Goal: Use online tool/utility: Utilize a website feature to perform a specific function

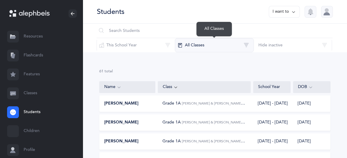
click at [214, 49] on button "All Classes" at bounding box center [214, 45] width 79 height 14
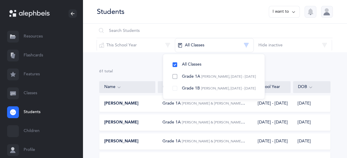
click at [191, 79] on button "Grade 1A [PERSON_NAME], [DATE] - [DATE]" at bounding box center [214, 77] width 92 height 12
drag, startPoint x: 129, startPoint y: 68, endPoint x: 135, endPoint y: 67, distance: 5.5
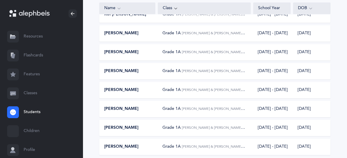
scroll to position [148, 0]
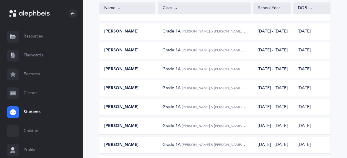
click at [148, 89] on div "[PERSON_NAME]" at bounding box center [128, 88] width 56 height 6
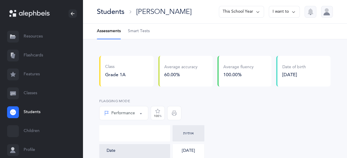
click at [136, 34] on span "Smart Tests" at bounding box center [139, 31] width 22 height 6
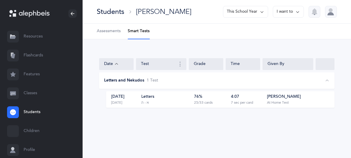
click at [32, 58] on link "Flashcards" at bounding box center [41, 55] width 83 height 19
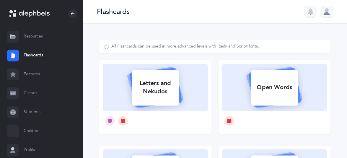
click at [168, 107] on icon at bounding box center [155, 86] width 70 height 49
select select
select select "single"
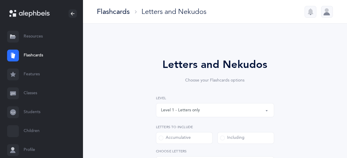
select select "27"
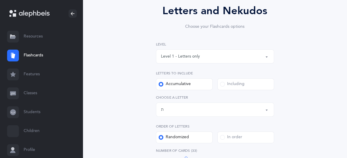
scroll to position [118, 0]
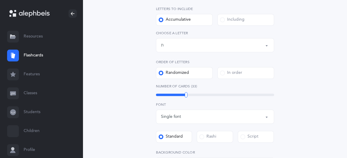
click at [198, 47] on div "Letters up until: ת" at bounding box center [215, 45] width 108 height 10
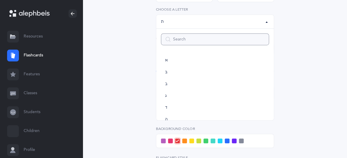
scroll to position [148, 0]
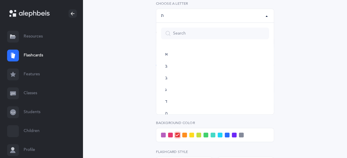
click at [305, 85] on div "Letters and Nekudos Choose your Flashcards options Level 1 - Letters only Level…" at bounding box center [214, 69] width 231 height 352
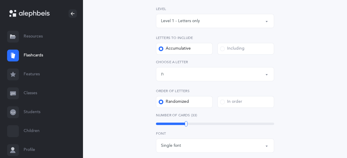
scroll to position [89, 0]
click at [229, 50] on div "Including" at bounding box center [232, 49] width 25 height 6
click at [0, 0] on input "Including" at bounding box center [0, 0] width 0 height 0
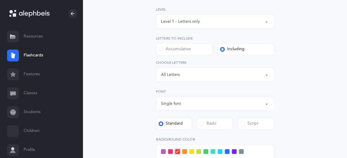
click at [192, 77] on div "Letters: All Letters" at bounding box center [215, 75] width 108 height 10
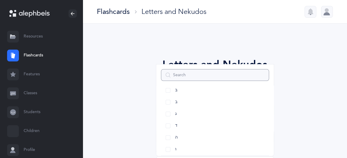
scroll to position [59, 0]
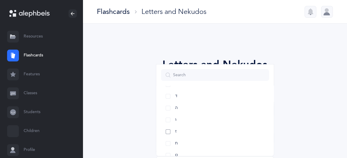
click at [168, 132] on link "ז" at bounding box center [215, 132] width 108 height 12
click at [168, 121] on link "ו" at bounding box center [215, 120] width 108 height 12
click at [169, 107] on link "ה" at bounding box center [215, 108] width 108 height 12
click at [168, 100] on link "ד" at bounding box center [215, 96] width 108 height 12
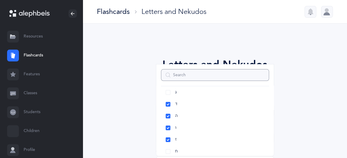
scroll to position [30, 0]
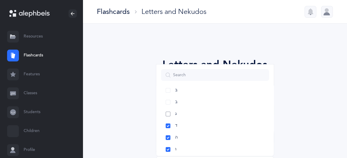
click at [170, 117] on link "ג" at bounding box center [215, 114] width 108 height 12
click at [169, 107] on link "ב" at bounding box center [215, 102] width 108 height 12
click at [167, 94] on link "בּ" at bounding box center [215, 90] width 108 height 12
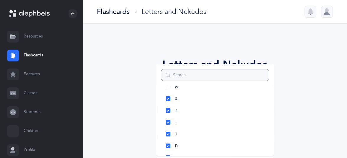
scroll to position [0, 0]
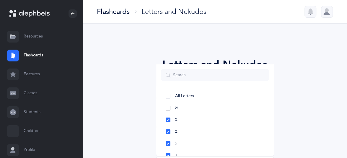
click at [169, 107] on link "א" at bounding box center [215, 108] width 108 height 12
select select "1"
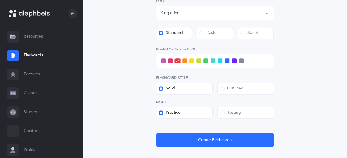
scroll to position [207, 0]
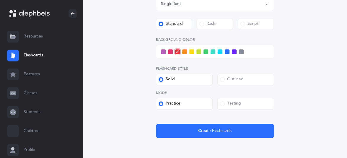
click at [245, 107] on label "Testing" at bounding box center [245, 104] width 57 height 12
click at [0, 0] on input "Testing" at bounding box center [0, 0] width 0 height 0
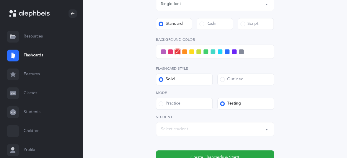
click at [208, 128] on div "Select student" at bounding box center [215, 129] width 108 height 10
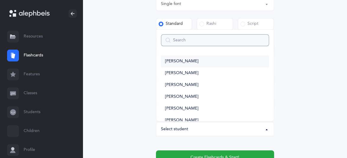
type input "z"
select select
type input "za"
select select
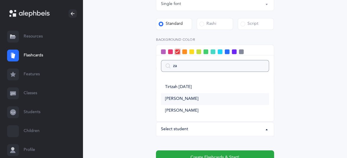
type input "za"
click at [198, 97] on span "[PERSON_NAME]" at bounding box center [181, 98] width 33 height 5
select select "14477"
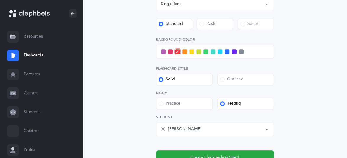
click at [218, 53] on span at bounding box center [220, 51] width 5 height 5
click at [0, 0] on input "checkbox" at bounding box center [0, 0] width 0 height 0
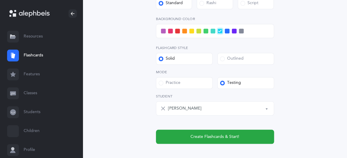
scroll to position [236, 0]
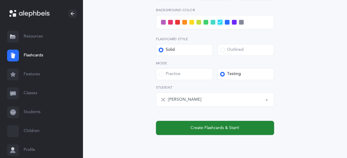
click at [206, 128] on span "Create Flashcards & Start!" at bounding box center [214, 128] width 49 height 6
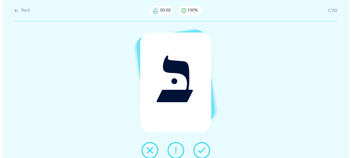
scroll to position [0, 0]
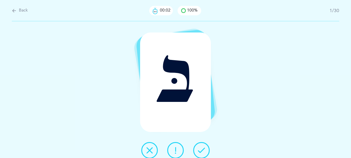
click at [207, 149] on button at bounding box center [201, 150] width 17 height 17
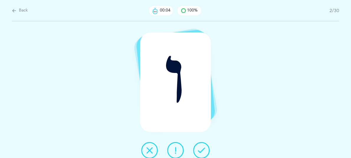
click at [207, 149] on button at bounding box center [201, 150] width 17 height 17
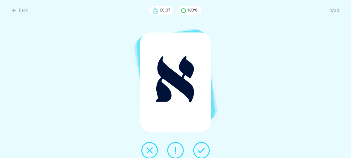
click at [208, 151] on button at bounding box center [201, 150] width 17 height 17
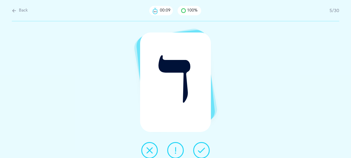
click at [208, 151] on button at bounding box center [201, 150] width 17 height 17
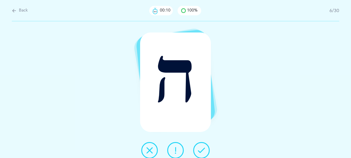
click at [208, 151] on button at bounding box center [201, 150] width 17 height 17
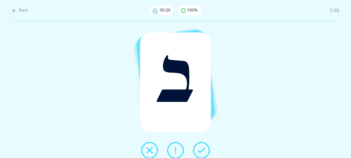
click at [177, 151] on icon at bounding box center [175, 150] width 7 height 7
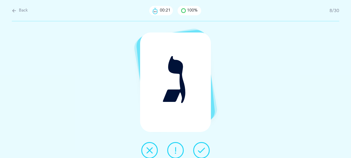
click at [199, 157] on button at bounding box center [201, 150] width 17 height 17
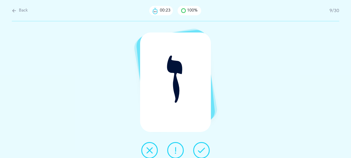
click at [199, 157] on button at bounding box center [201, 150] width 17 height 17
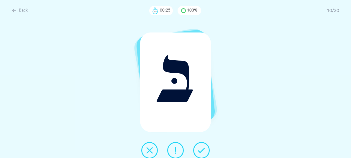
click at [201, 152] on icon at bounding box center [201, 150] width 7 height 7
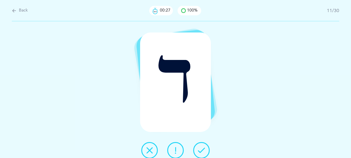
click at [201, 152] on icon at bounding box center [201, 150] width 7 height 7
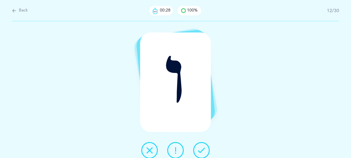
click at [201, 152] on icon at bounding box center [201, 150] width 7 height 7
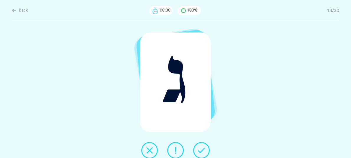
click at [203, 150] on icon at bounding box center [201, 150] width 7 height 7
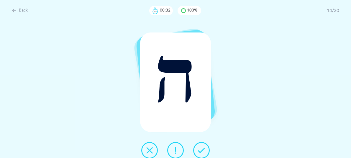
click at [203, 150] on icon at bounding box center [201, 150] width 7 height 7
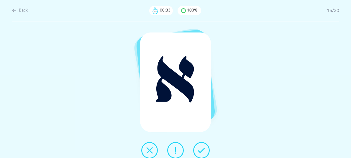
click at [203, 150] on icon at bounding box center [201, 150] width 7 height 7
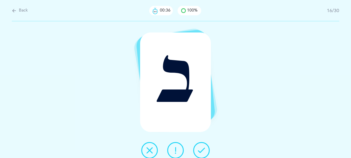
click at [203, 148] on icon at bounding box center [201, 150] width 7 height 7
click at [200, 151] on icon at bounding box center [201, 150] width 7 height 7
click at [201, 150] on icon at bounding box center [201, 150] width 7 height 7
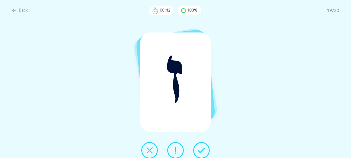
click at [201, 150] on icon at bounding box center [201, 150] width 7 height 7
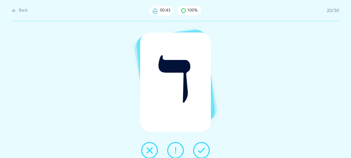
click at [201, 150] on icon at bounding box center [201, 150] width 7 height 7
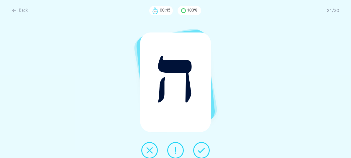
click at [201, 150] on icon at bounding box center [201, 150] width 7 height 7
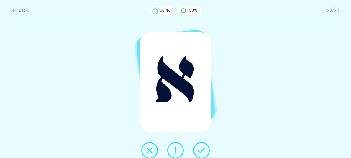
click at [201, 150] on icon at bounding box center [201, 150] width 7 height 7
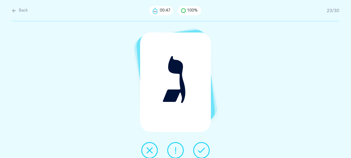
click at [201, 150] on icon at bounding box center [201, 150] width 7 height 7
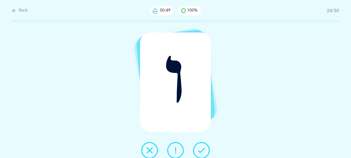
click at [201, 150] on icon at bounding box center [201, 150] width 7 height 7
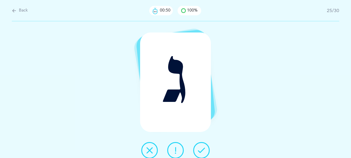
click at [201, 150] on icon at bounding box center [201, 150] width 7 height 7
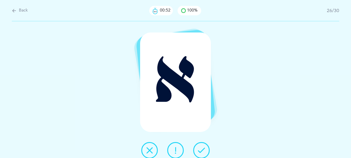
click at [201, 150] on icon at bounding box center [201, 150] width 7 height 7
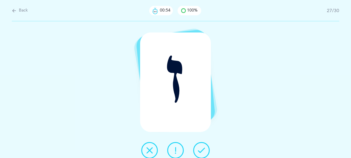
click at [201, 150] on icon at bounding box center [201, 150] width 7 height 7
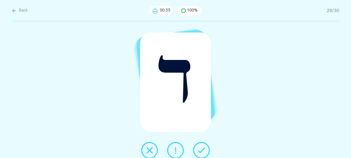
click at [201, 150] on icon at bounding box center [201, 150] width 7 height 7
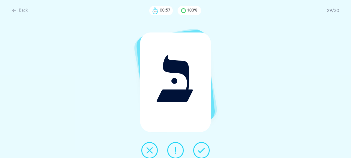
click at [201, 150] on icon at bounding box center [201, 150] width 7 height 7
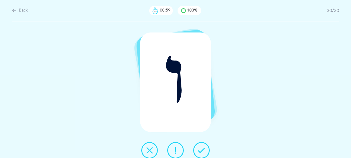
click at [201, 150] on icon at bounding box center [201, 150] width 7 height 7
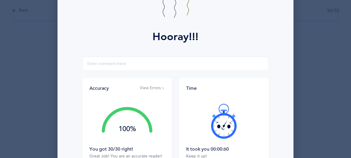
scroll to position [89, 0]
